Goal: Task Accomplishment & Management: Use online tool/utility

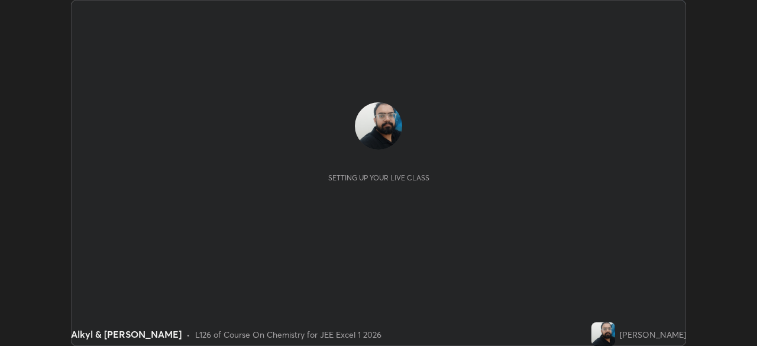
scroll to position [346, 756]
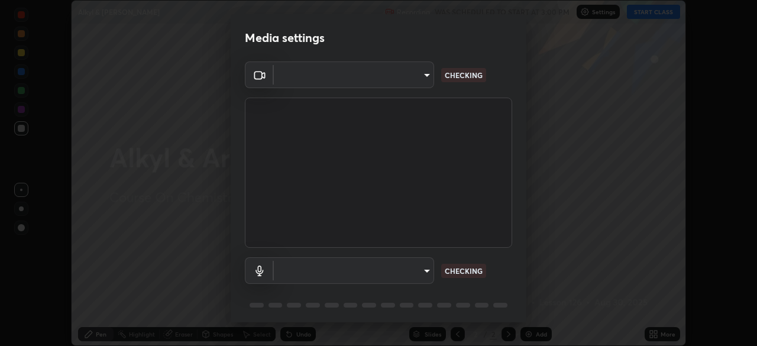
type input "1e49b53be58bf3658c32ba4c8e2538d2601885ca91182b01ba969948c87b8f29"
click at [413, 270] on body "Erase all Alkyl & [PERSON_NAME] Recording WAS SCHEDULED TO START AT 3:00 PM Set…" at bounding box center [378, 173] width 757 height 346
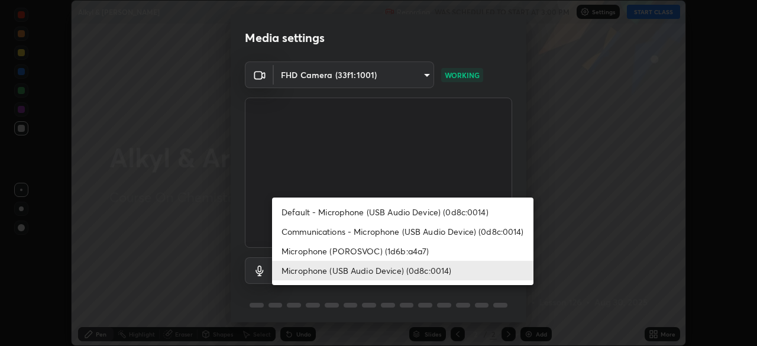
click at [404, 230] on li "Communications - Microphone (USB Audio Device) (0d8c:0014)" at bounding box center [402, 232] width 261 height 20
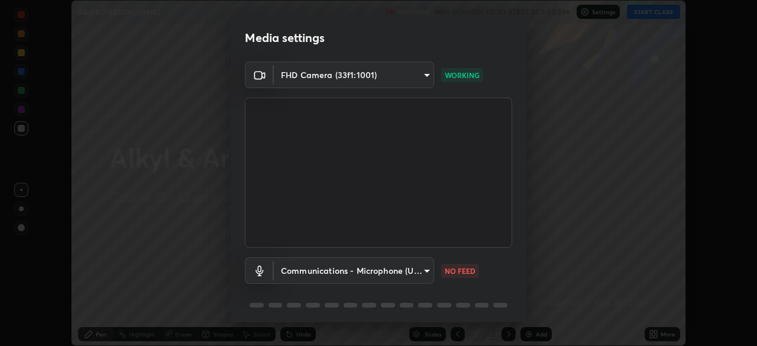
type input "communications"
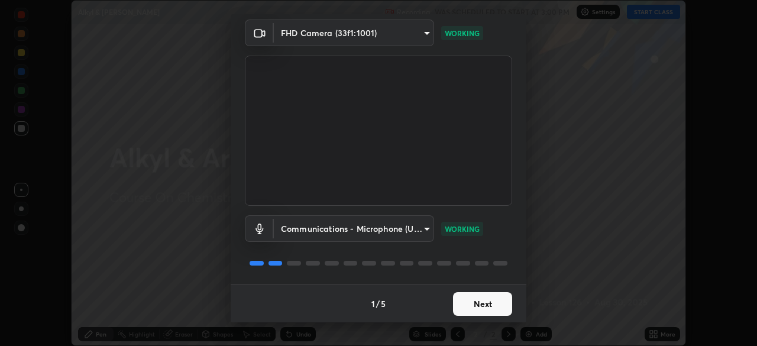
click at [473, 301] on button "Next" at bounding box center [482, 304] width 59 height 24
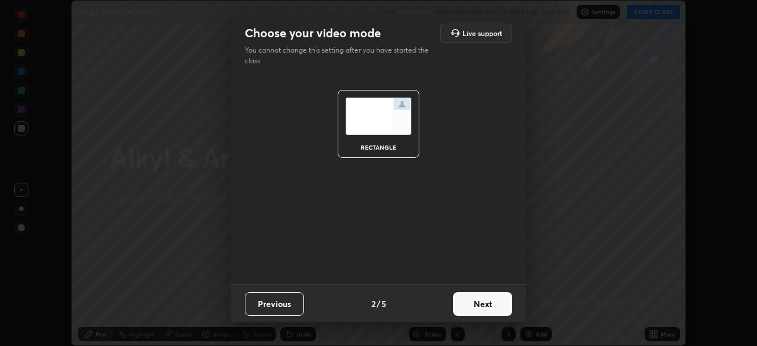
scroll to position [0, 0]
click at [474, 298] on button "Next" at bounding box center [482, 304] width 59 height 24
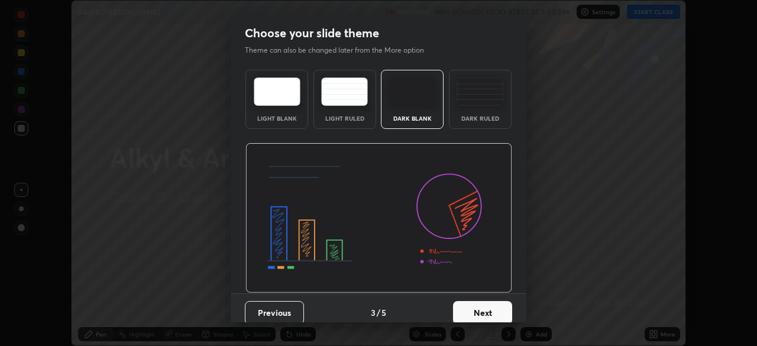
click at [475, 303] on button "Next" at bounding box center [482, 313] width 59 height 24
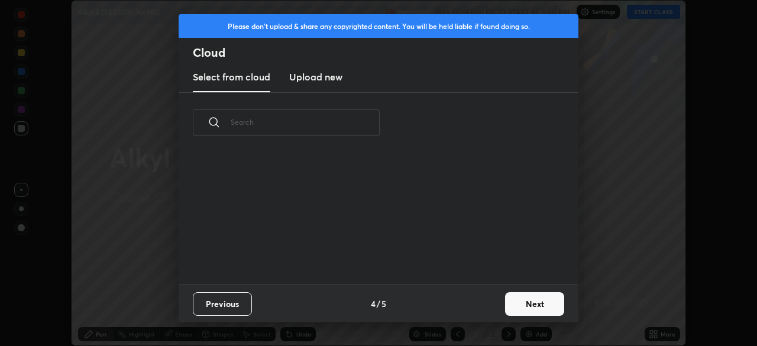
click at [483, 332] on div "Please don't upload & share any copyrighted content. You will be held liable if…" at bounding box center [378, 173] width 757 height 346
click at [512, 300] on button "Next" at bounding box center [534, 304] width 59 height 24
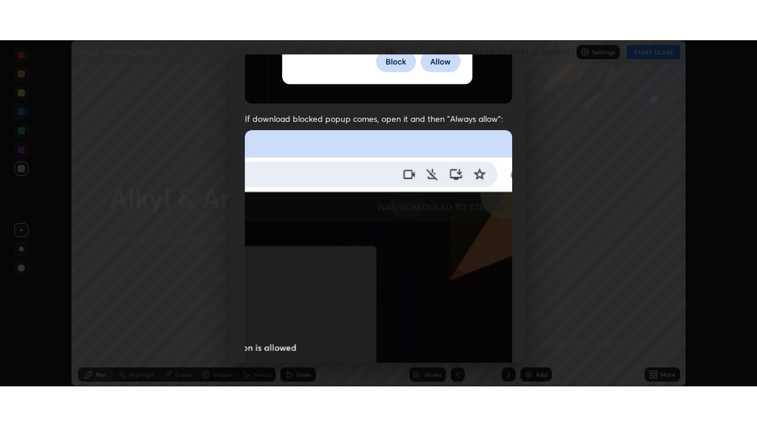
scroll to position [283, 0]
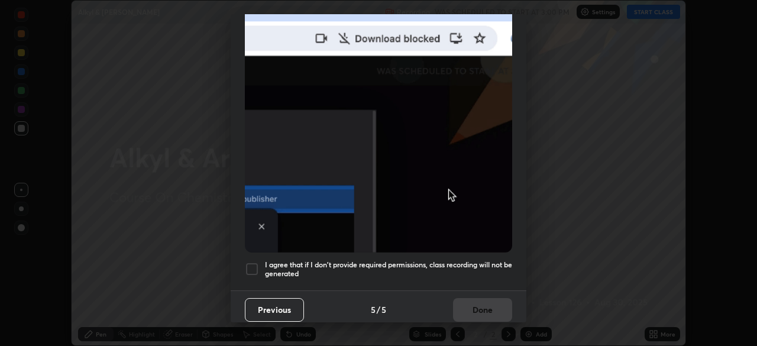
click at [253, 262] on div at bounding box center [252, 269] width 14 height 14
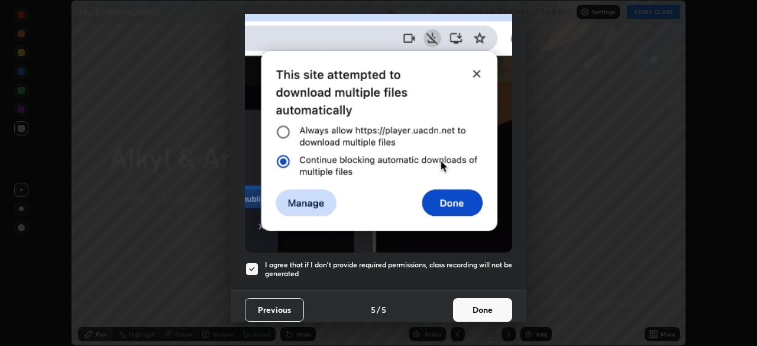
click at [453, 300] on button "Done" at bounding box center [482, 310] width 59 height 24
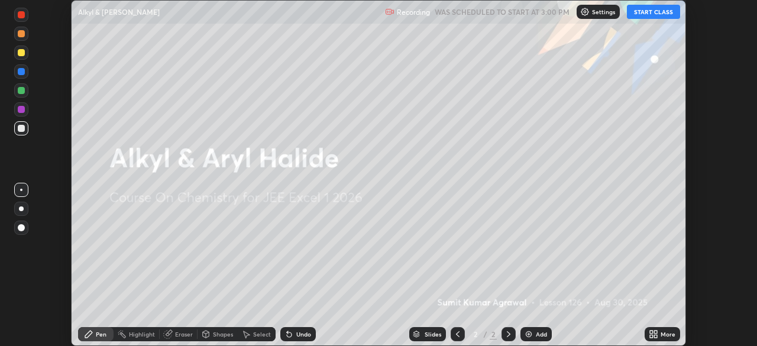
click at [644, 14] on button "START CLASS" at bounding box center [653, 12] width 53 height 14
click at [655, 332] on icon at bounding box center [655, 331] width 3 height 3
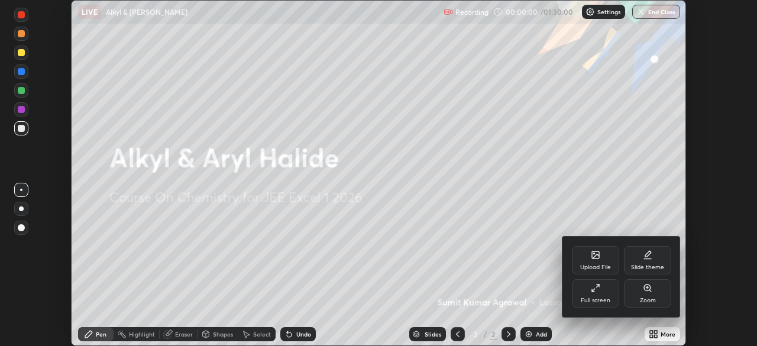
click at [595, 293] on div "Full screen" at bounding box center [595, 293] width 47 height 28
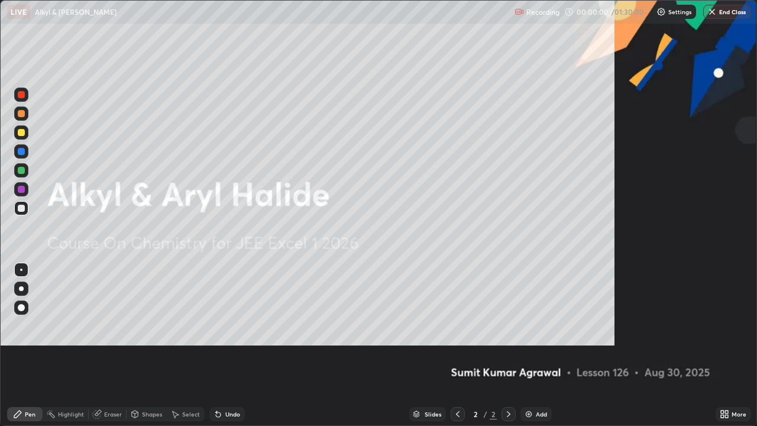
scroll to position [426, 757]
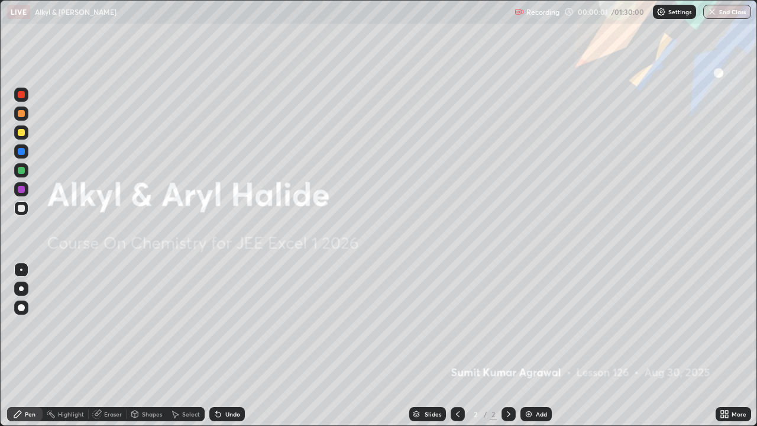
click at [532, 345] on div "Add" at bounding box center [535, 414] width 31 height 14
